Goal: Check status: Check status

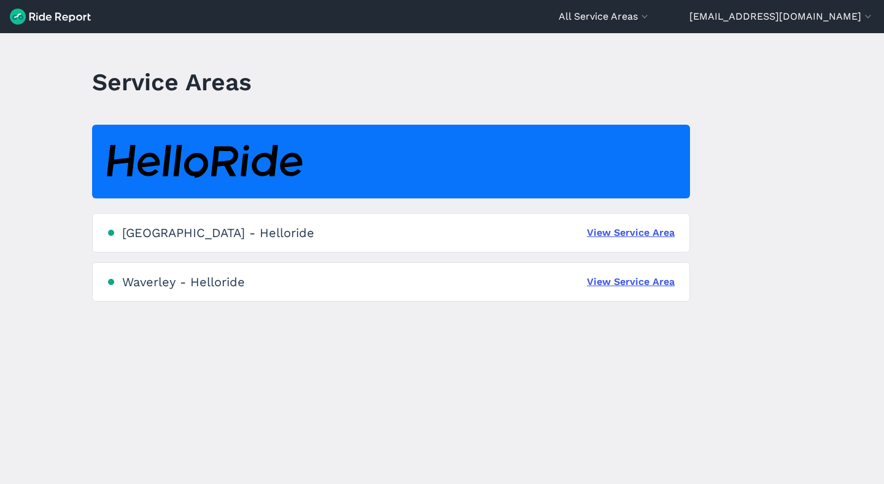
click at [576, 228] on div "[GEOGRAPHIC_DATA] - Helloride View Service Area" at bounding box center [391, 232] width 598 height 39
click at [587, 229] on link "View Service Area" at bounding box center [631, 232] width 88 height 15
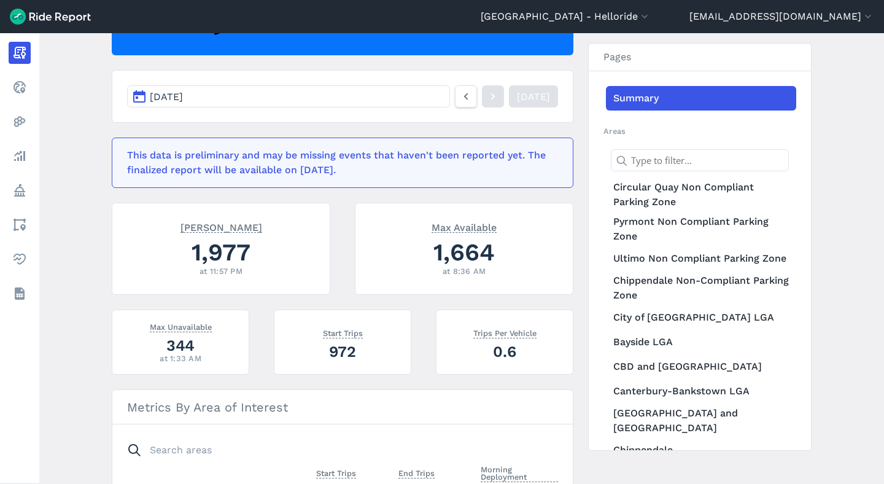
scroll to position [160, 0]
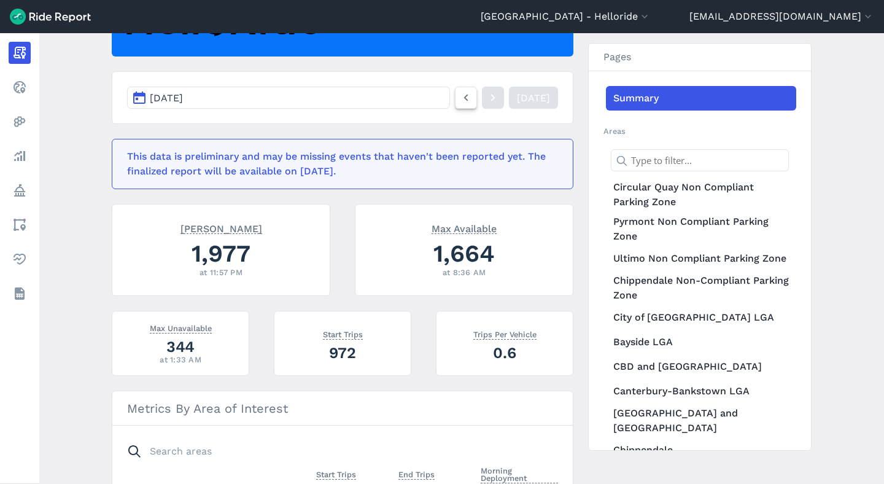
click at [459, 98] on icon at bounding box center [466, 97] width 14 height 15
